Goal: Navigation & Orientation: Find specific page/section

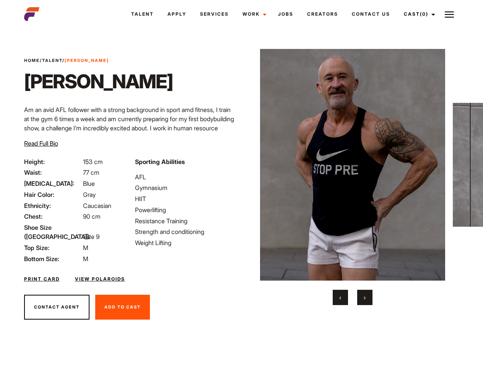
click at [417, 14] on link "Cast (0)" at bounding box center [418, 14] width 43 height 21
click at [449, 14] on img at bounding box center [449, 14] width 9 height 9
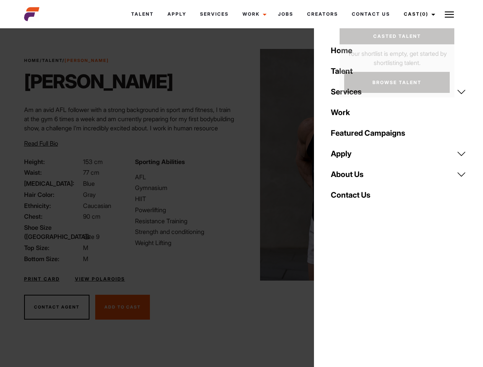
click at [352, 177] on img at bounding box center [352, 165] width 185 height 232
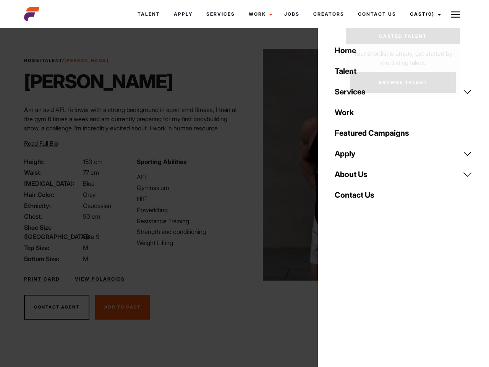
click at [241, 165] on div "Sporting Abilities AFL Gymnasium HIIT Powerlifting Resistance Training Strength…" at bounding box center [188, 210] width 112 height 106
click at [340, 297] on button "‹" at bounding box center [344, 297] width 15 height 15
click at [365, 297] on button "›" at bounding box center [369, 297] width 15 height 15
